Goal: Task Accomplishment & Management: Manage account settings

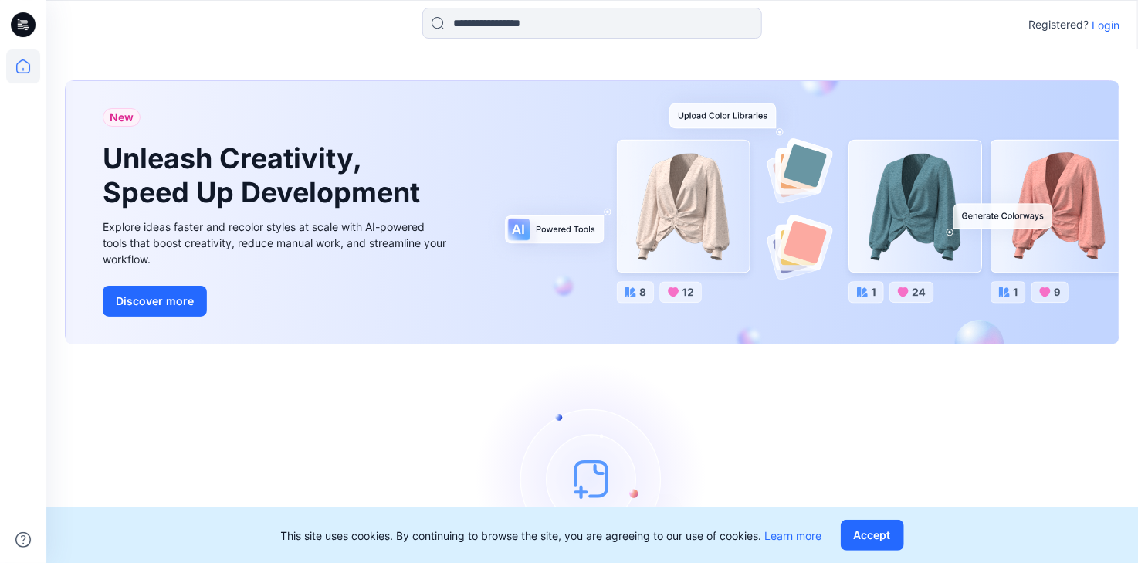
click at [1102, 29] on p "Login" at bounding box center [1105, 25] width 28 height 16
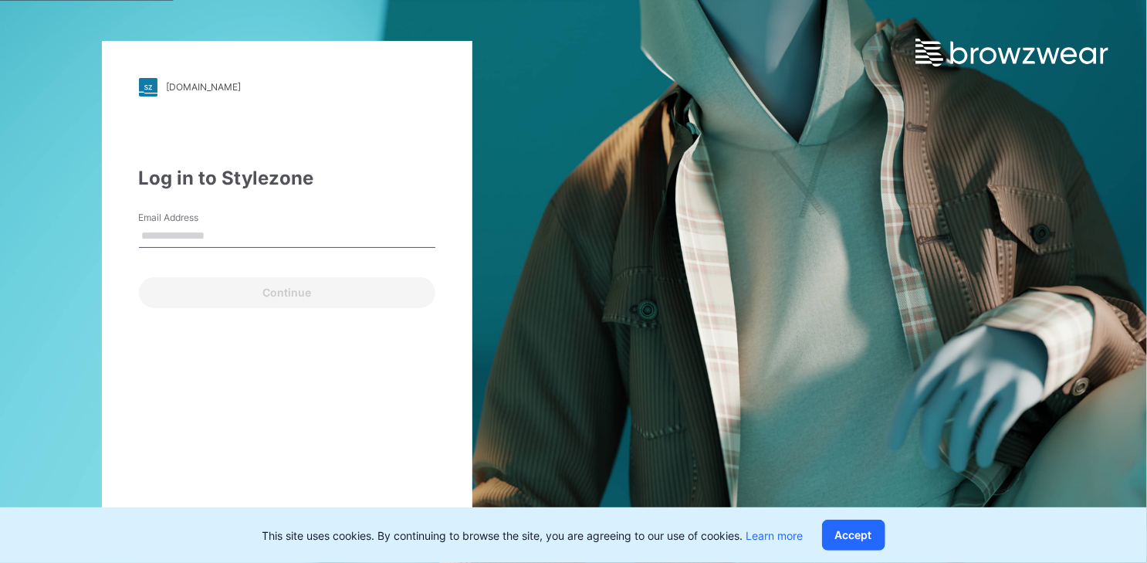
type input "**********"
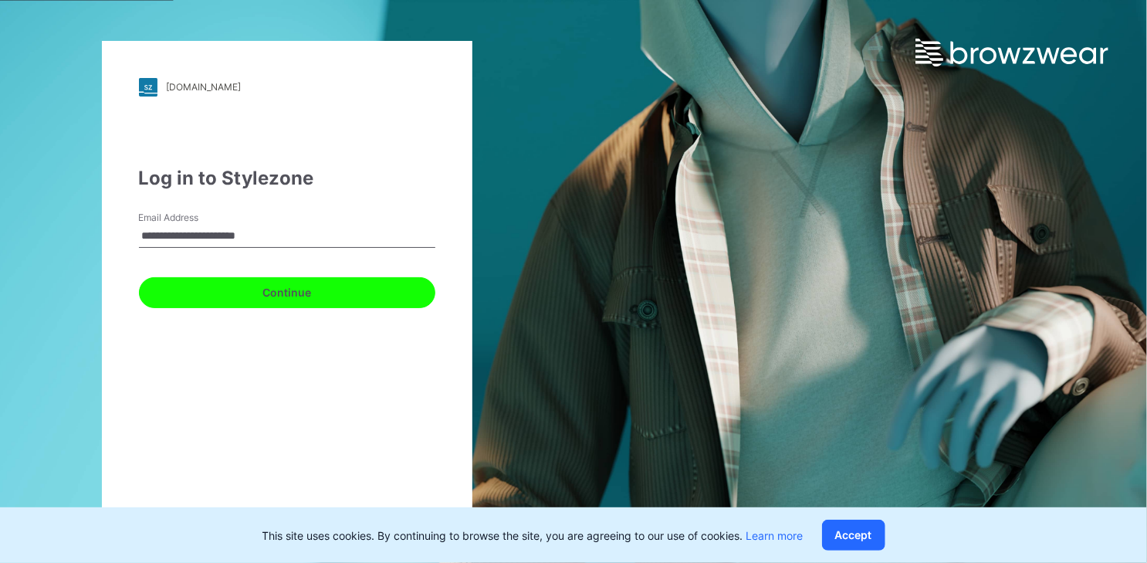
click at [286, 294] on button "Continue" at bounding box center [287, 292] width 296 height 31
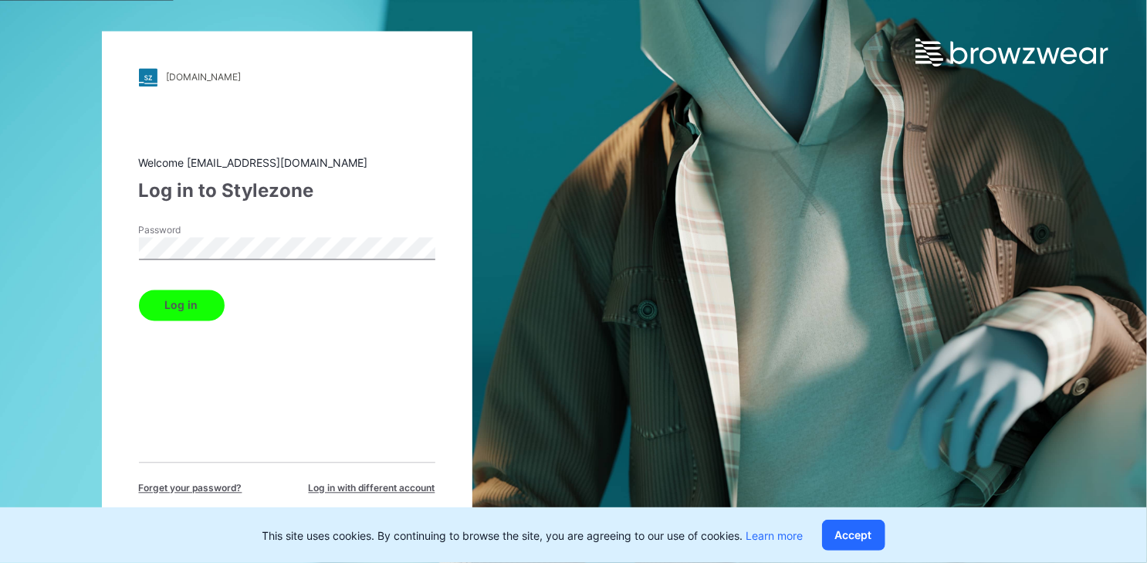
drag, startPoint x: 191, startPoint y: 308, endPoint x: 283, endPoint y: 322, distance: 93.7
click at [189, 308] on button "Log in" at bounding box center [182, 304] width 86 height 31
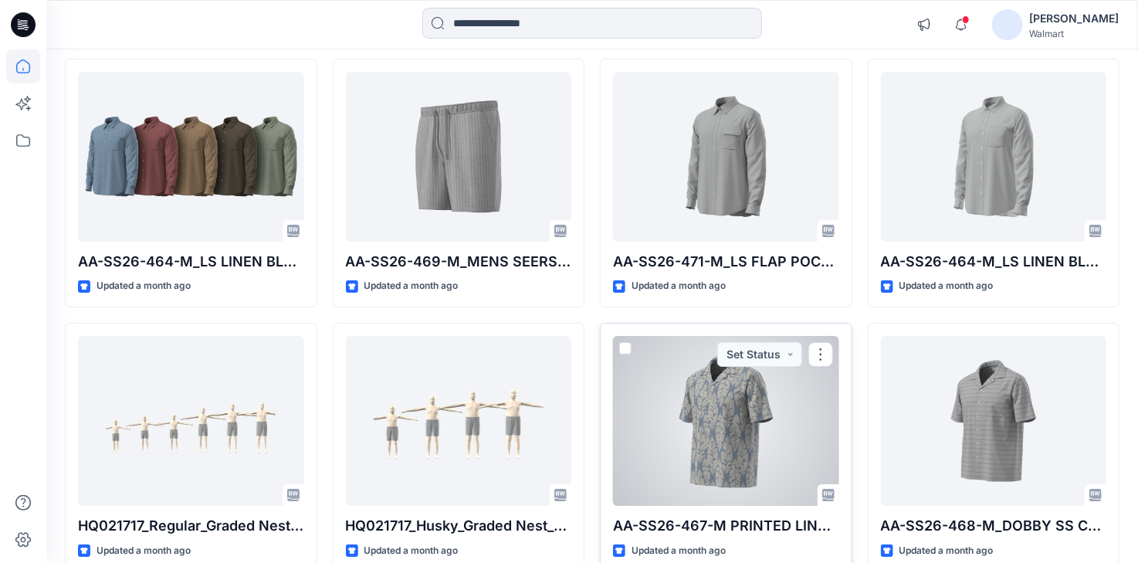
scroll to position [5443, 0]
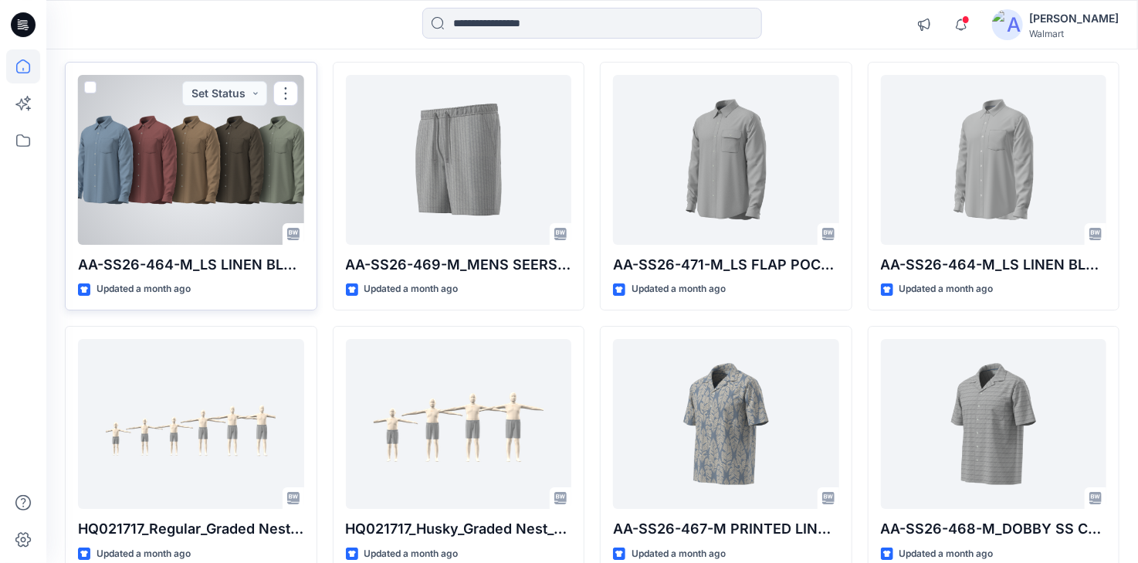
click at [222, 155] on div at bounding box center [191, 160] width 226 height 170
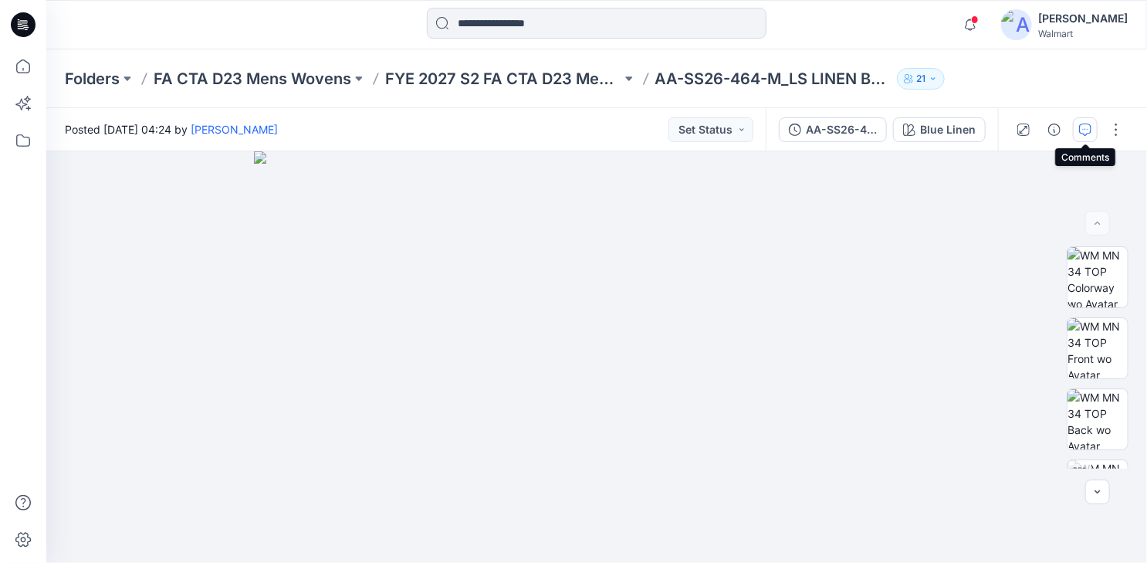
click at [1085, 130] on icon "button" at bounding box center [1085, 130] width 12 height 12
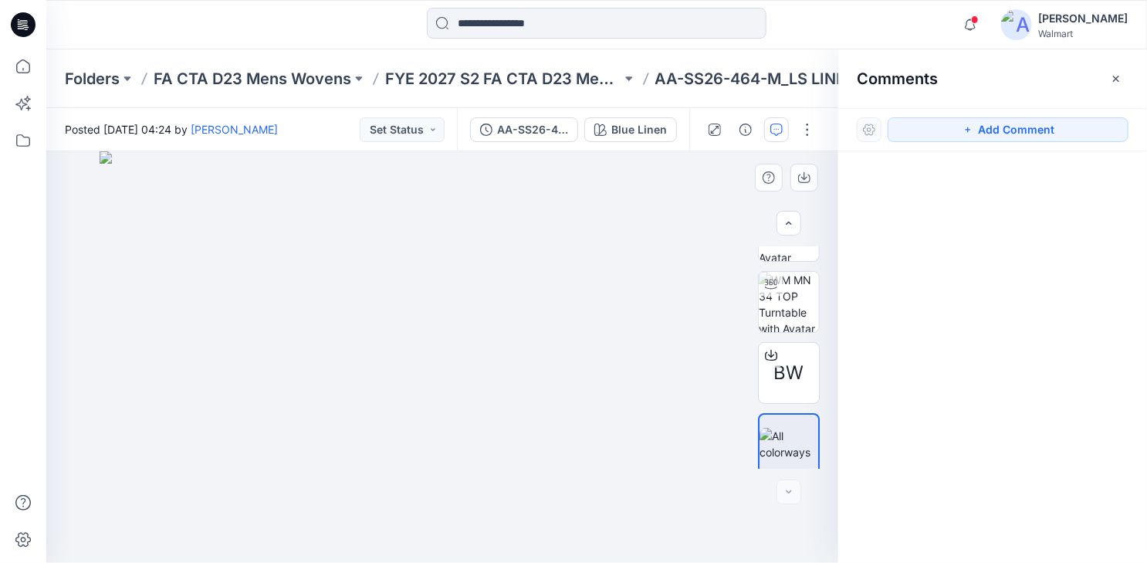
scroll to position [195, 0]
drag, startPoint x: 774, startPoint y: 130, endPoint x: 809, endPoint y: 171, distance: 54.3
click at [775, 129] on icon "button" at bounding box center [776, 130] width 12 height 12
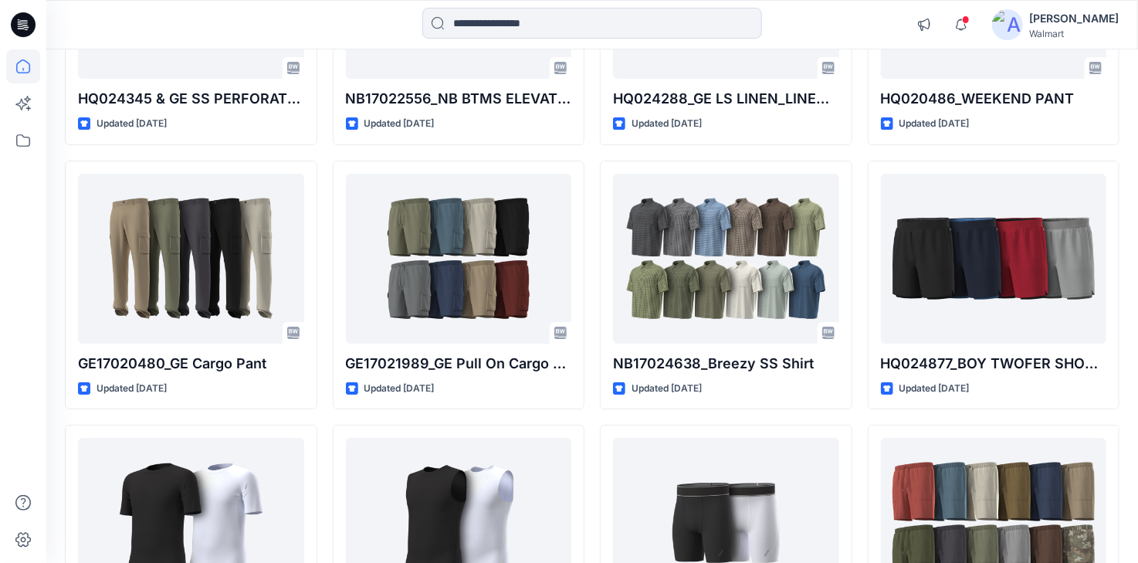
scroll to position [8315, 0]
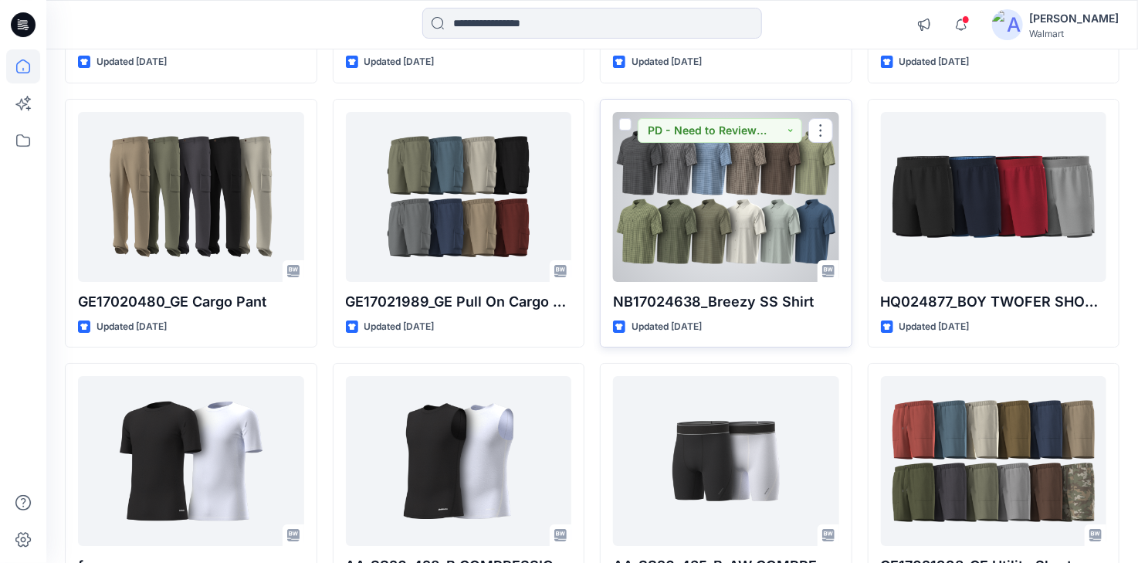
click at [738, 219] on div at bounding box center [726, 197] width 226 height 170
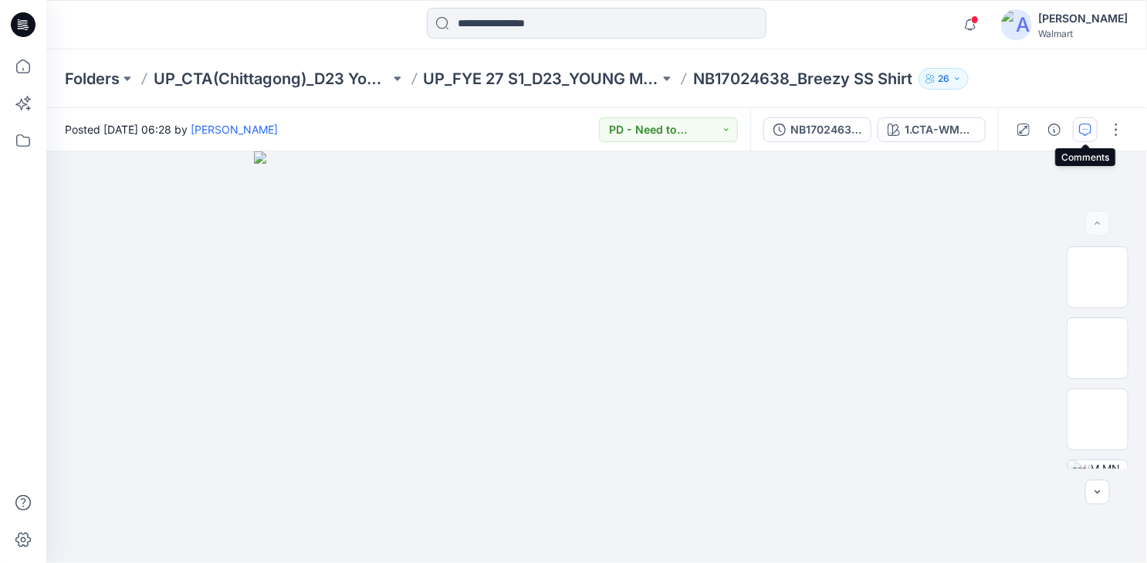
click at [1084, 127] on icon "button" at bounding box center [1085, 130] width 12 height 12
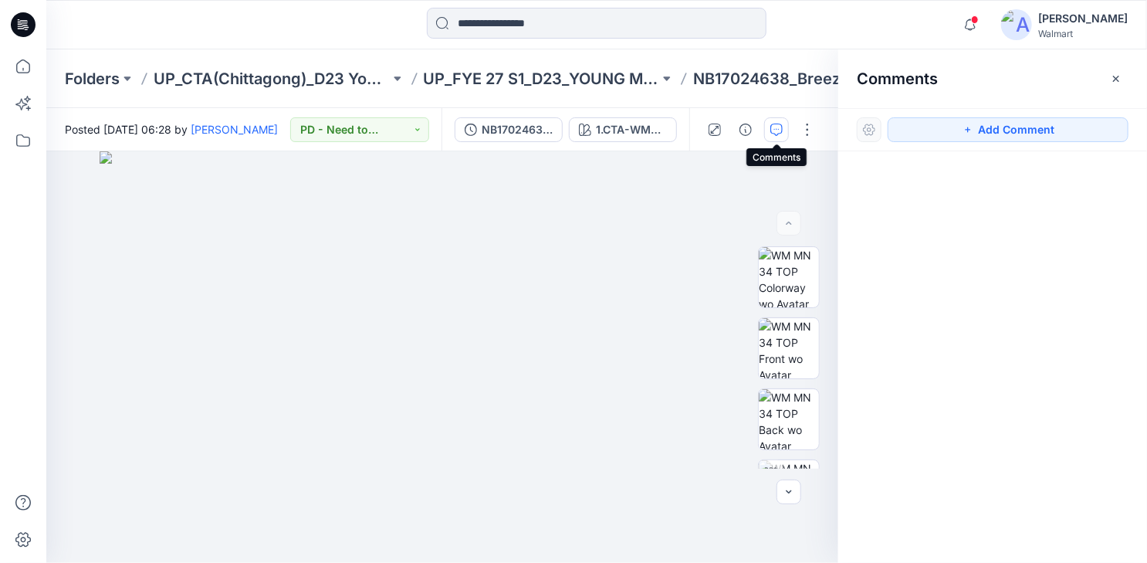
click at [778, 130] on icon "button" at bounding box center [776, 130] width 12 height 12
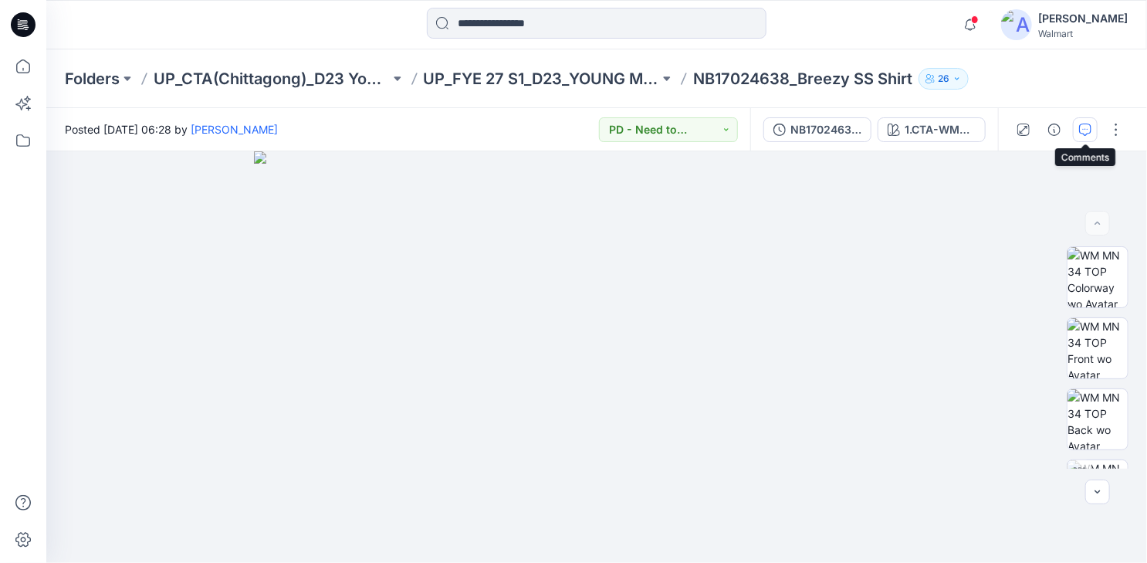
click at [1082, 133] on icon "button" at bounding box center [1085, 130] width 12 height 12
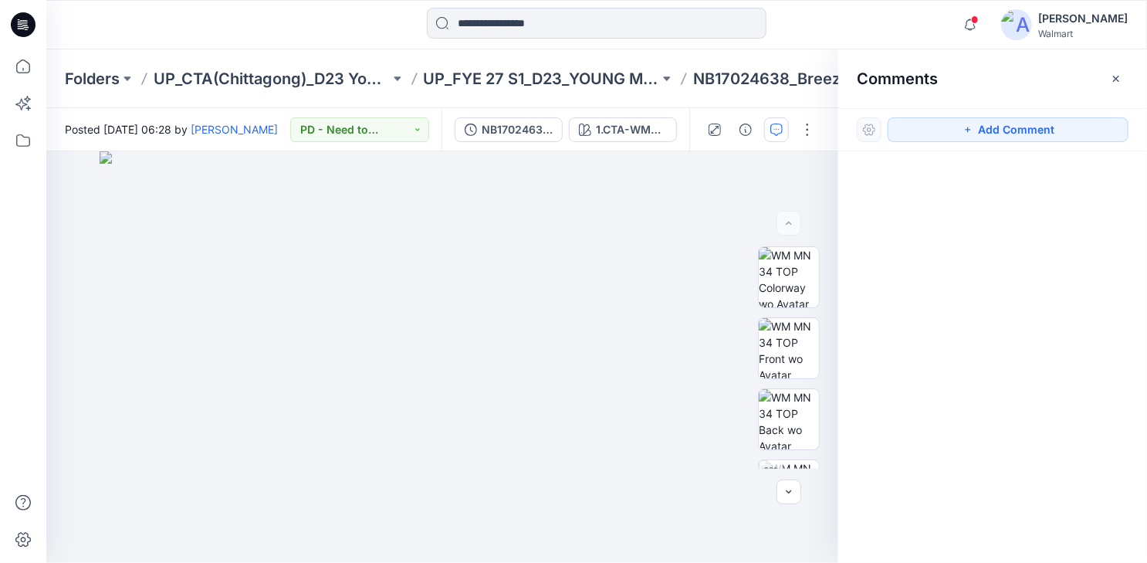
click at [979, 191] on div at bounding box center [992, 328] width 309 height 354
